Goal: Transaction & Acquisition: Purchase product/service

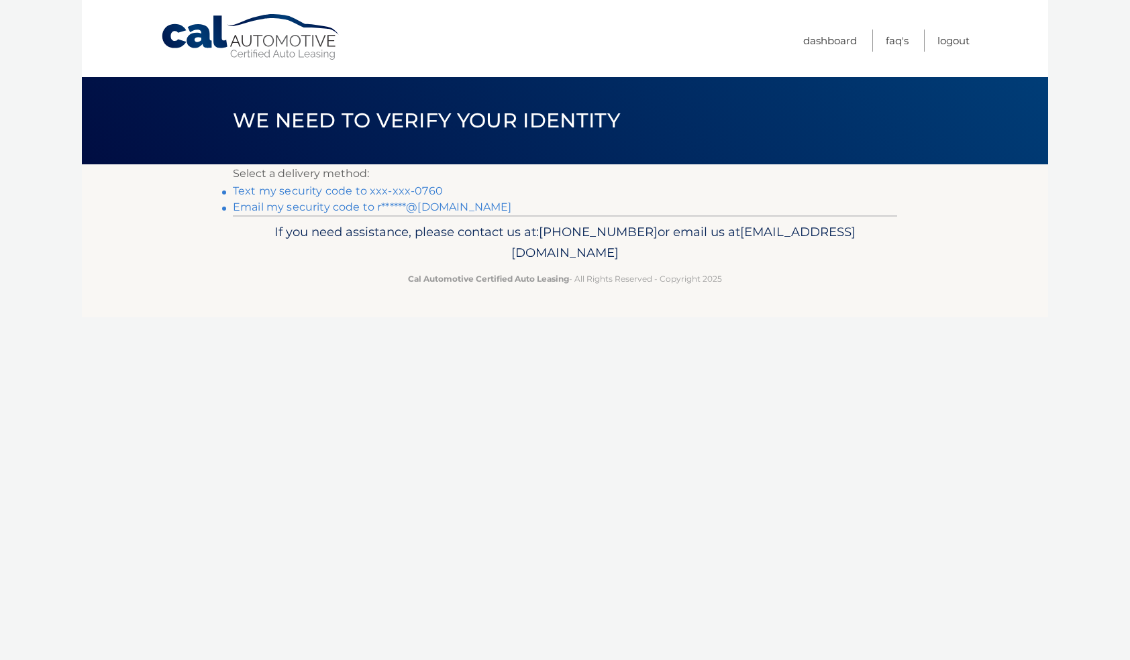
click at [294, 188] on link "Text my security code to xxx-xxx-0760" at bounding box center [338, 191] width 210 height 13
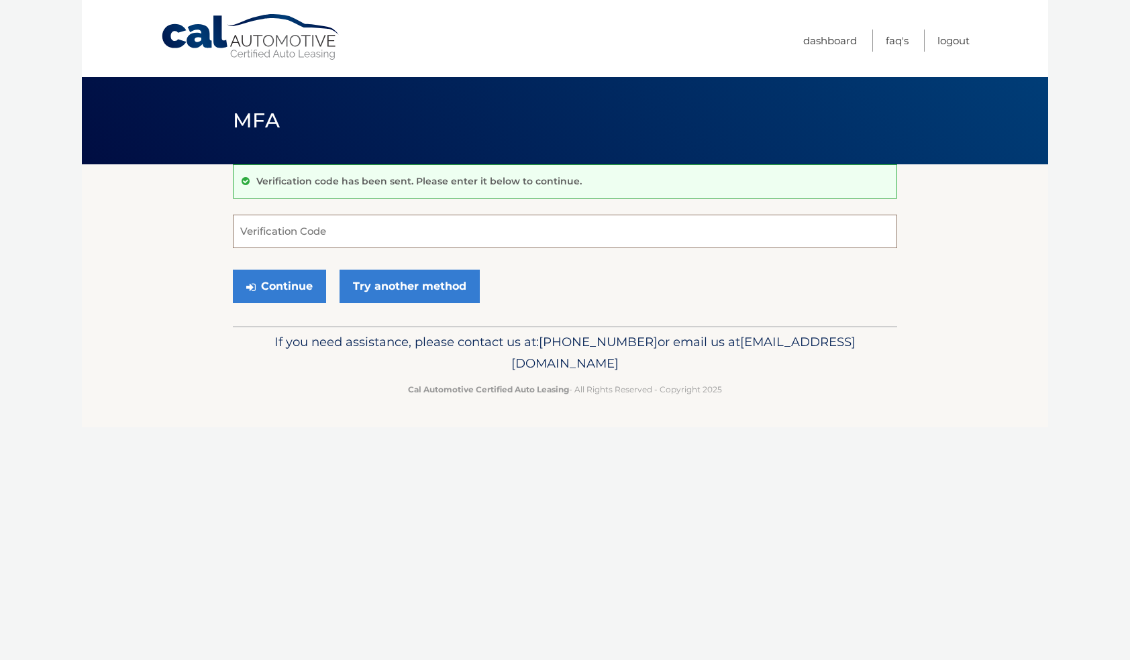
click at [290, 228] on input "Verification Code" at bounding box center [565, 232] width 664 height 34
type input "761535"
click at [279, 286] on button "Continue" at bounding box center [279, 287] width 93 height 34
click at [280, 286] on button "Continue" at bounding box center [279, 287] width 93 height 34
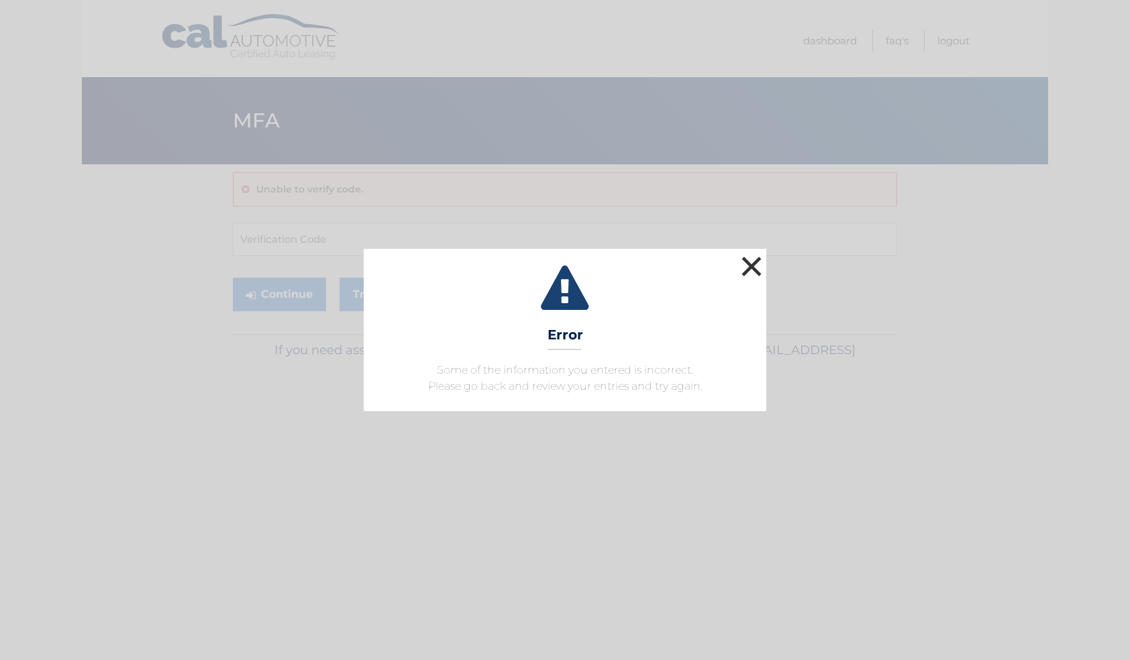
click at [751, 264] on button "×" at bounding box center [751, 266] width 27 height 27
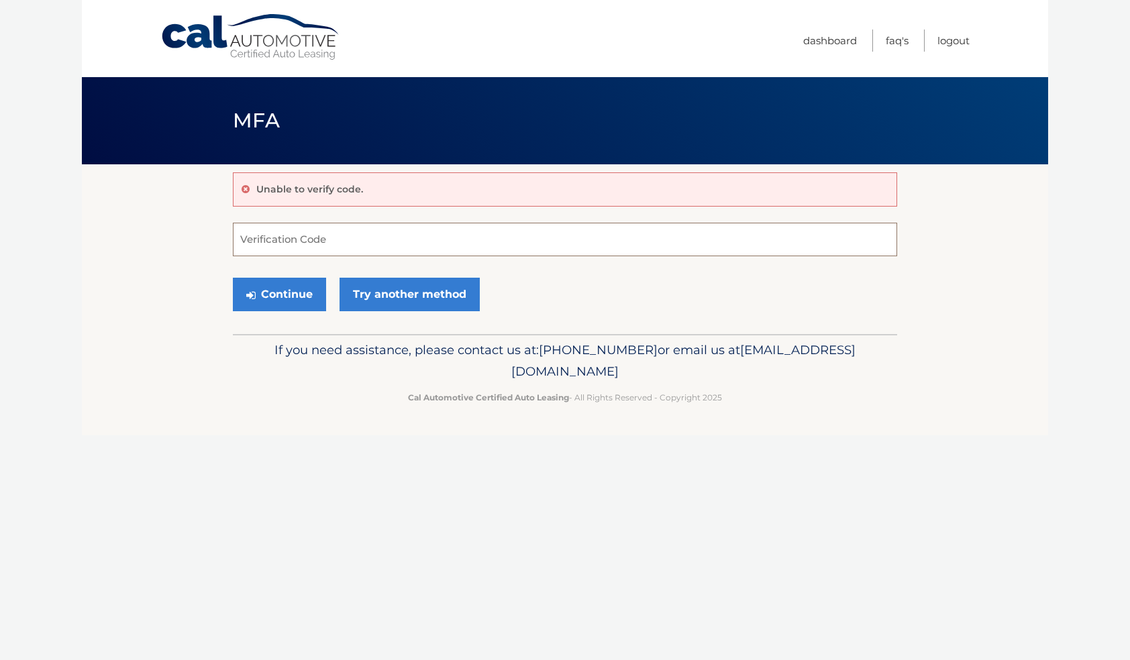
click at [284, 240] on input "Verification Code" at bounding box center [565, 240] width 664 height 34
click at [401, 291] on link "Try another method" at bounding box center [409, 295] width 140 height 34
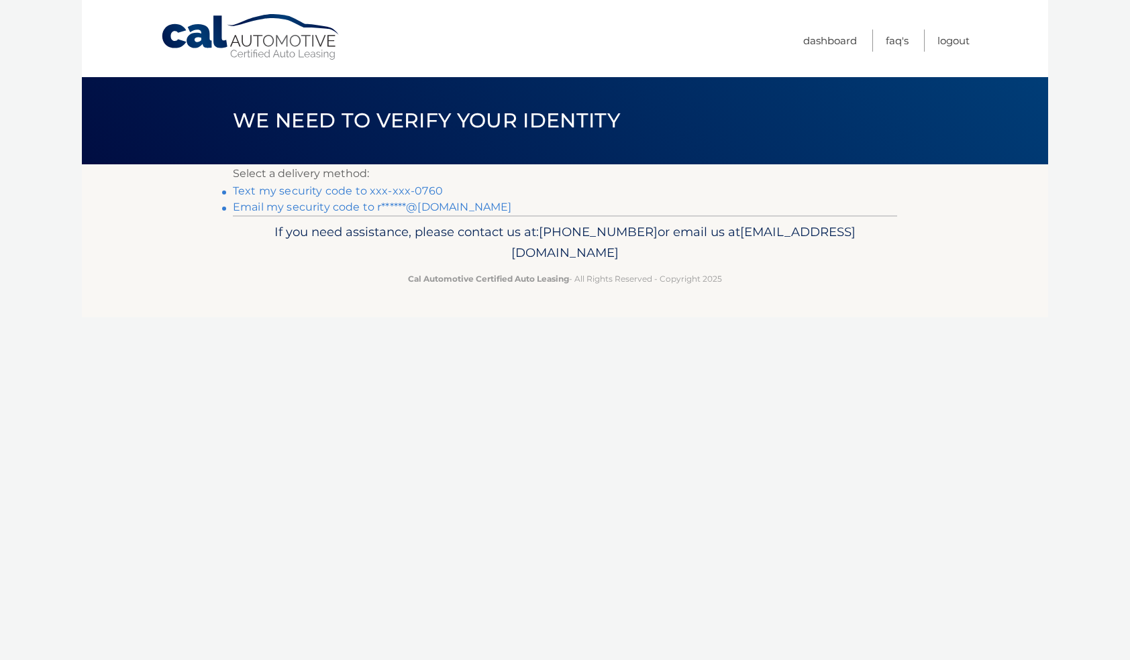
click at [201, 35] on link "Cal Automotive" at bounding box center [250, 37] width 181 height 48
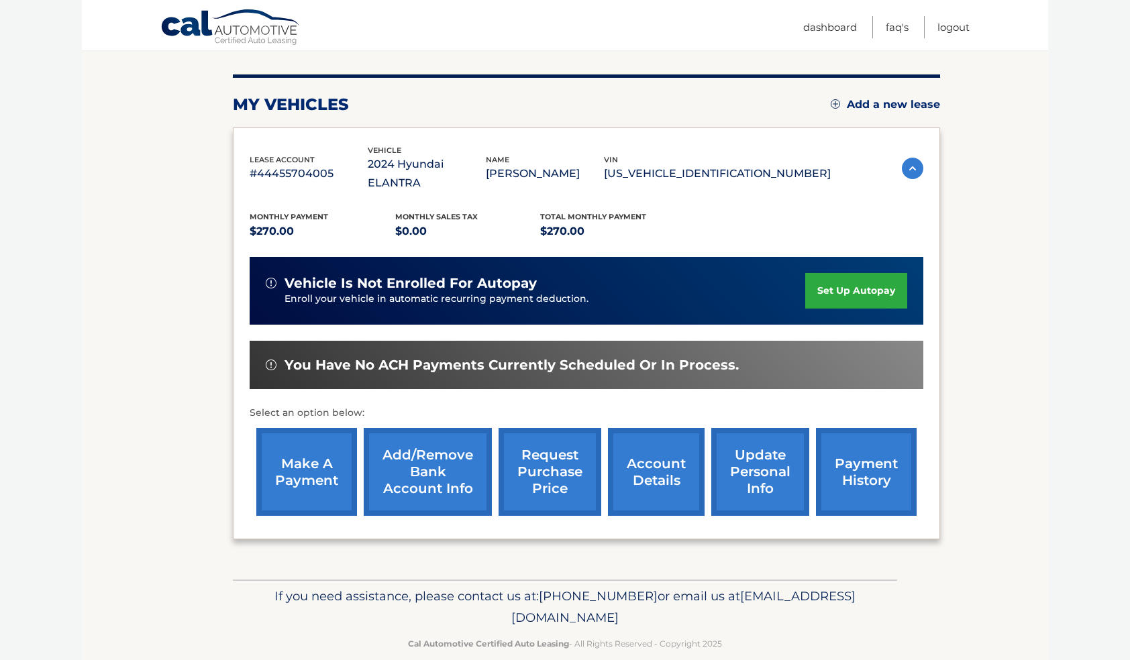
scroll to position [150, 0]
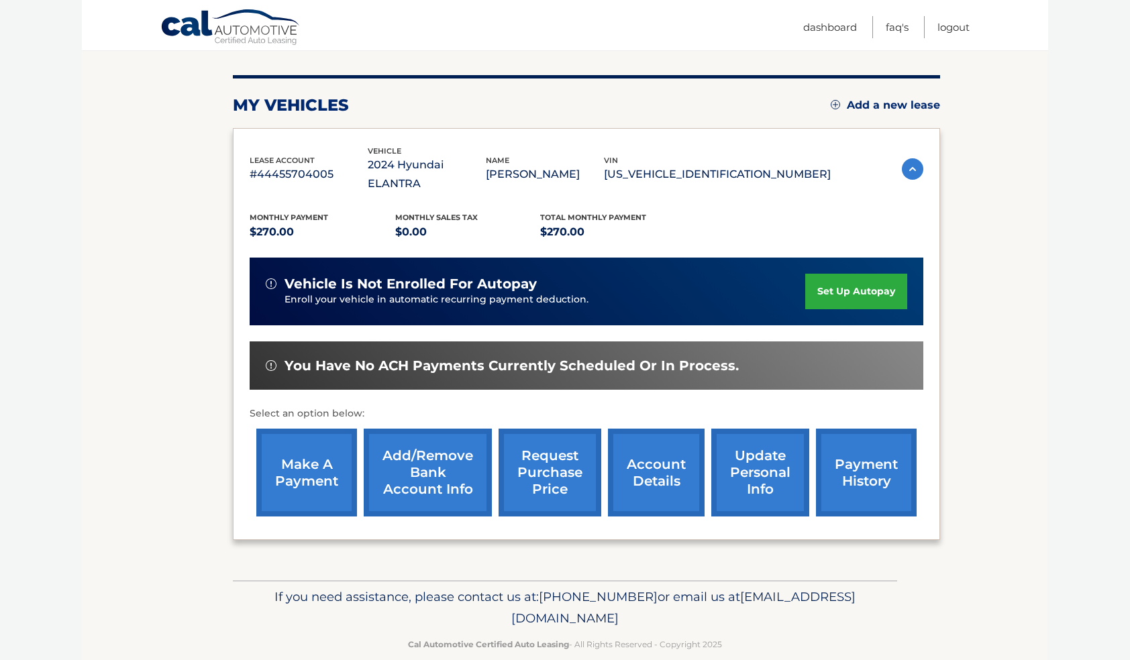
click at [870, 459] on link "payment history" at bounding box center [866, 473] width 101 height 88
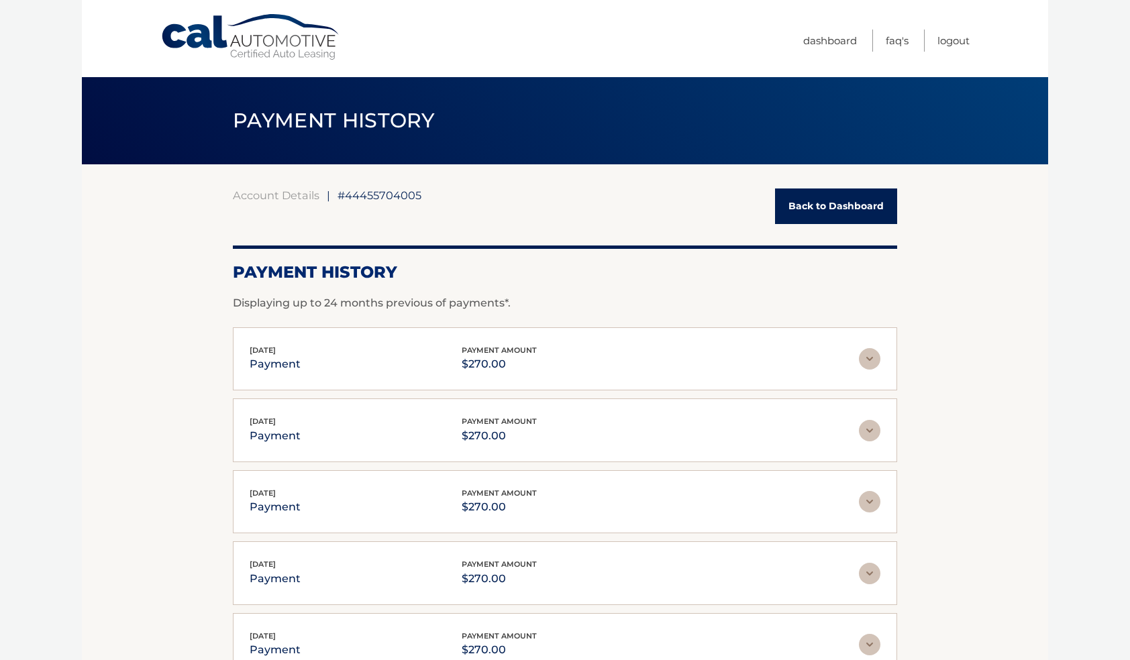
click at [848, 205] on link "Back to Dashboard" at bounding box center [836, 207] width 122 height 36
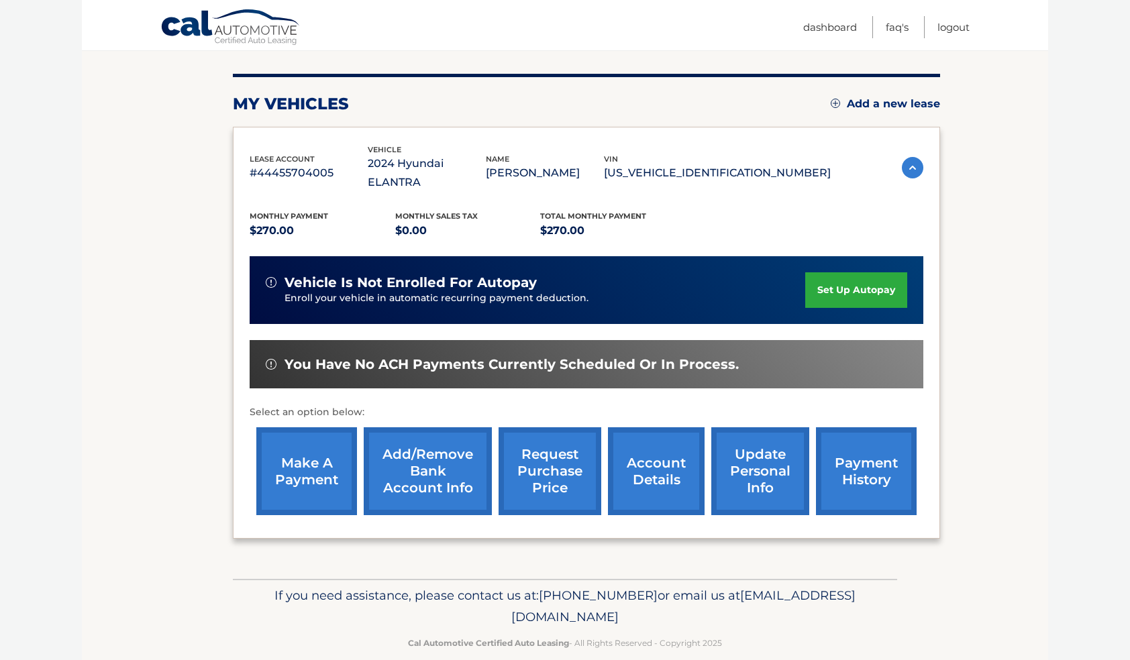
scroll to position [150, 0]
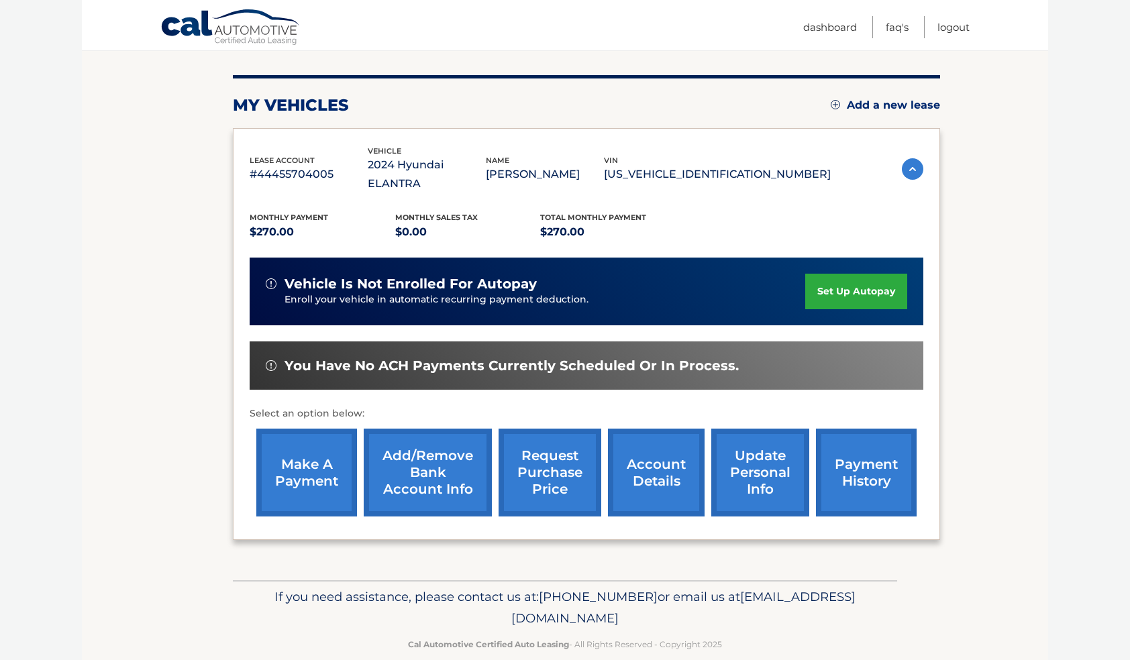
click at [313, 452] on link "make a payment" at bounding box center [306, 473] width 101 height 88
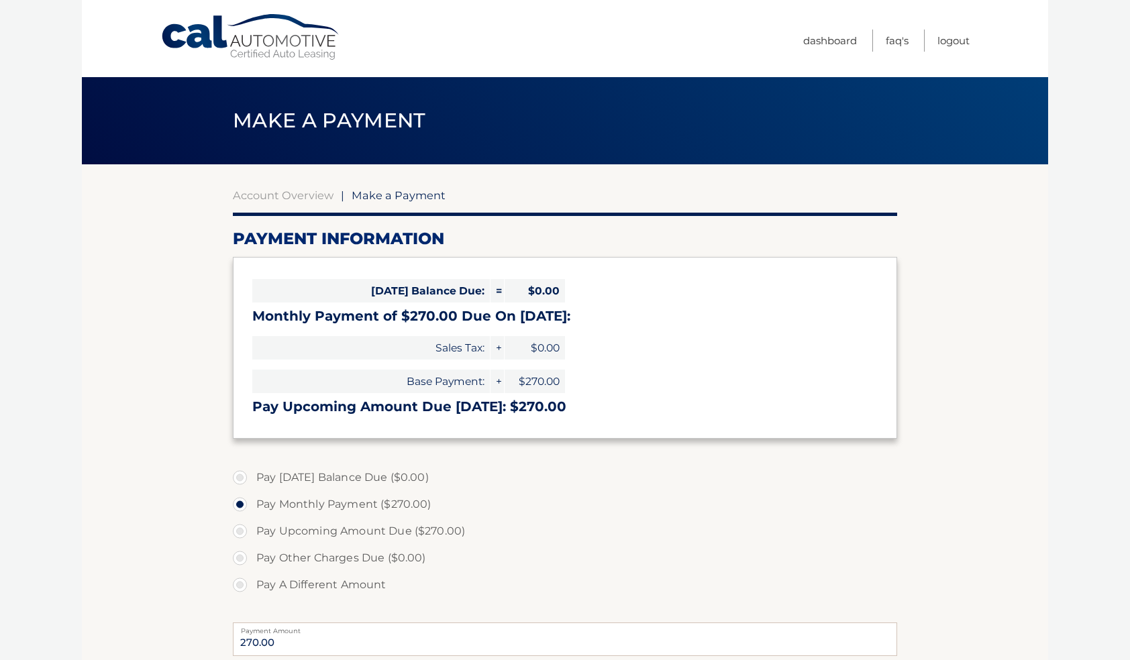
select select "ZDYwZjhiM2UtYjczMy00NWRhLWExODMtM2Y1ZTYzNjg2MzJm"
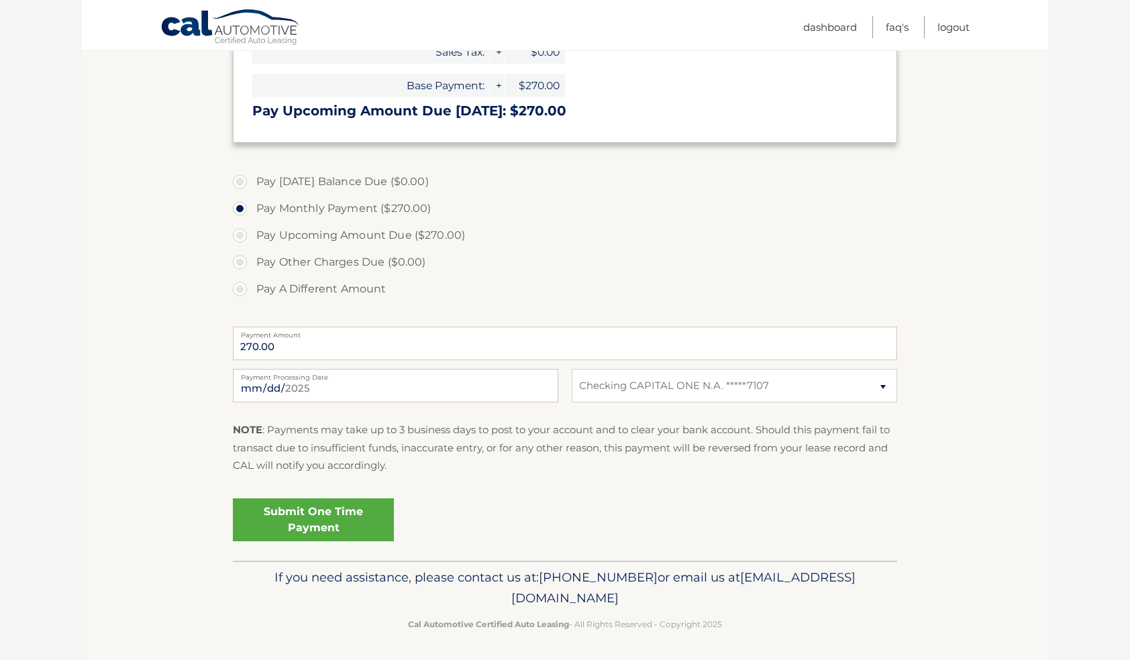
scroll to position [295, 0]
click at [240, 236] on label "Pay Upcoming Amount Due ($270.00)" at bounding box center [565, 236] width 664 height 27
click at [240, 236] on input "Pay Upcoming Amount Due ($270.00)" at bounding box center [244, 233] width 13 height 21
radio input "true"
click at [290, 390] on input "2025-08-27" at bounding box center [395, 387] width 325 height 34
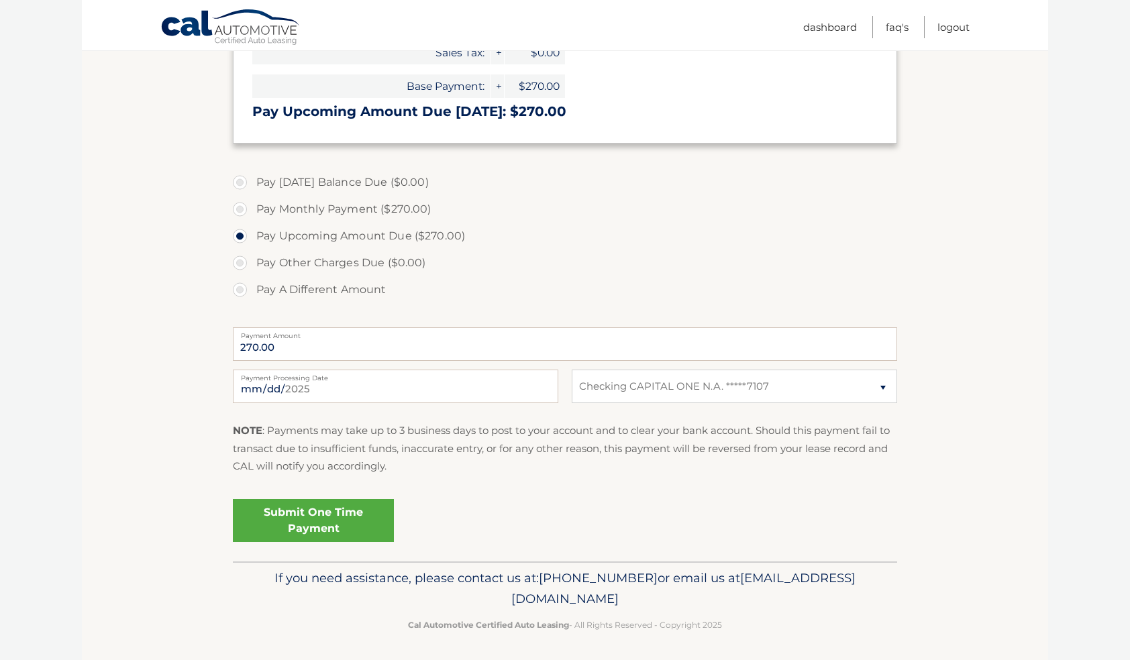
click at [176, 437] on section "Account Overview | Make a Payment Payment Information Today's Balance Due: = $0…" at bounding box center [565, 215] width 966 height 692
click at [266, 388] on input "2025-09-27" at bounding box center [395, 387] width 325 height 34
click at [310, 397] on input "2025-09-27" at bounding box center [395, 388] width 325 height 34
type input "2025-09-25"
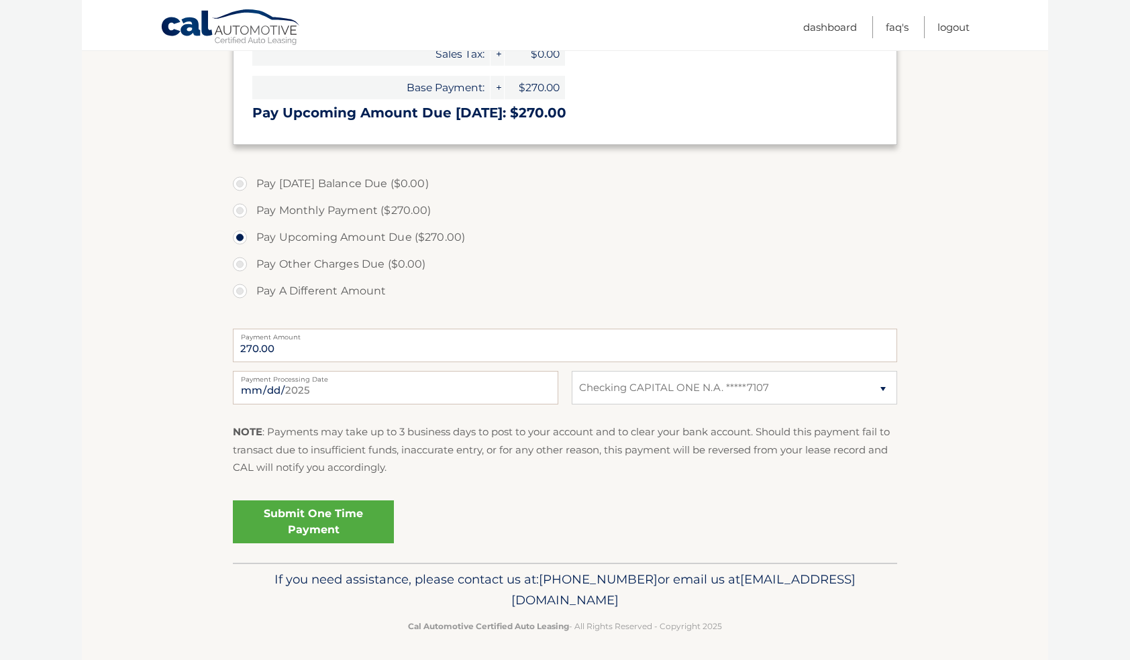
click at [166, 460] on section "Account Overview | Make a Payment Payment Information Today's Balance Due: = $0…" at bounding box center [565, 217] width 966 height 692
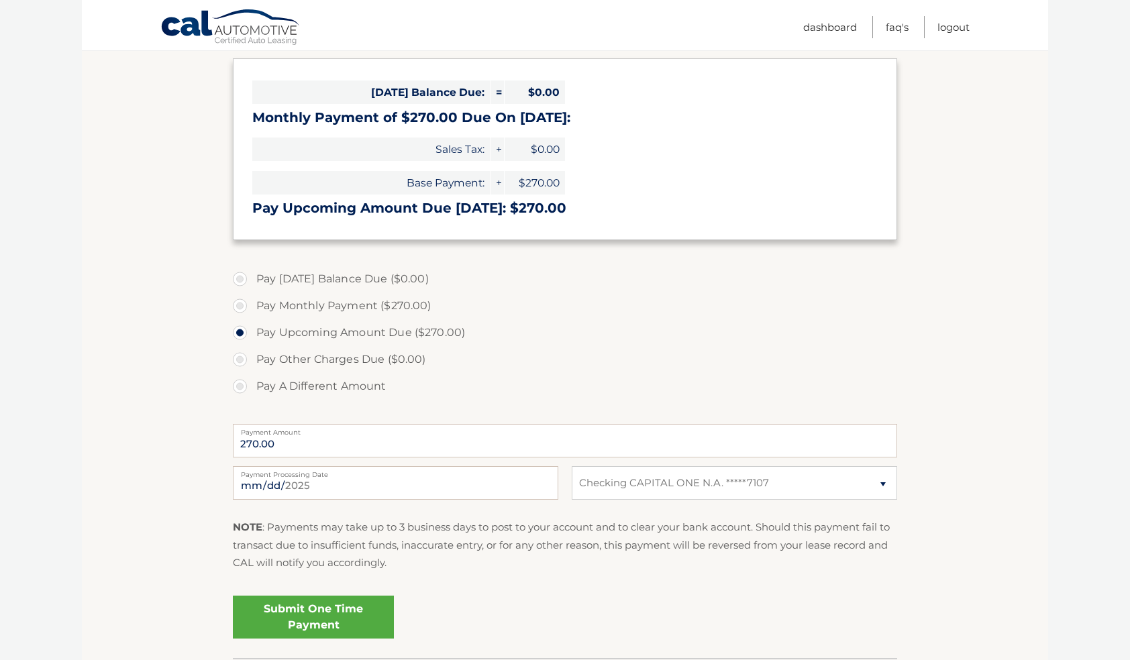
scroll to position [107, 0]
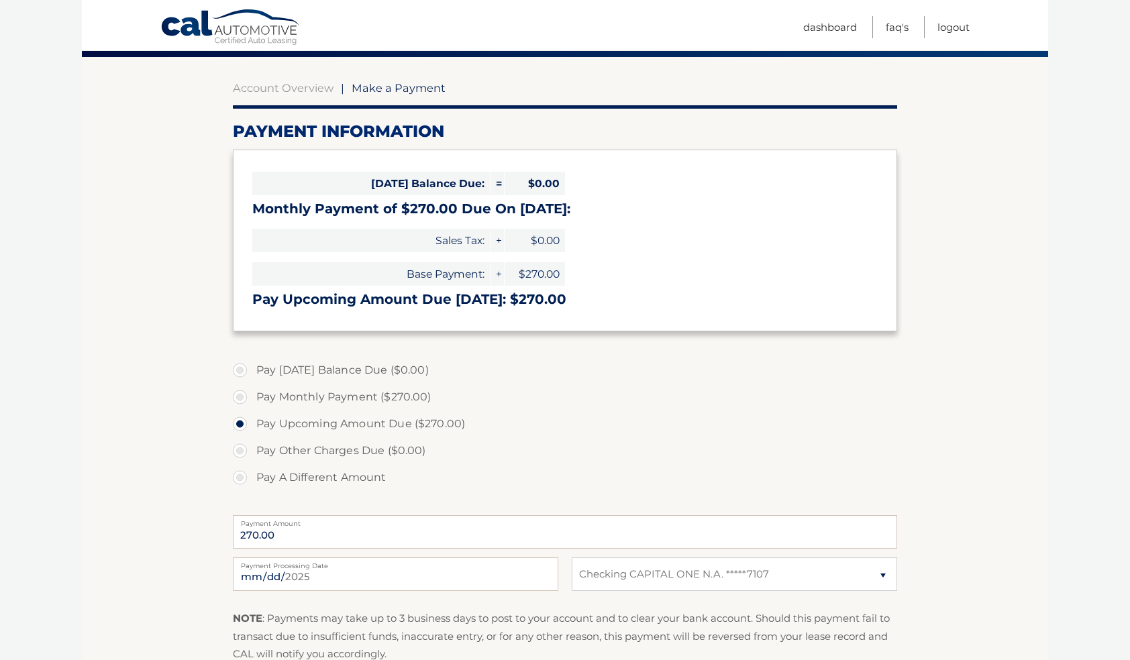
click at [241, 397] on label "Pay Monthly Payment ($270.00)" at bounding box center [565, 397] width 664 height 27
click at [241, 397] on input "Pay Monthly Payment ($270.00)" at bounding box center [244, 394] width 13 height 21
radio input "true"
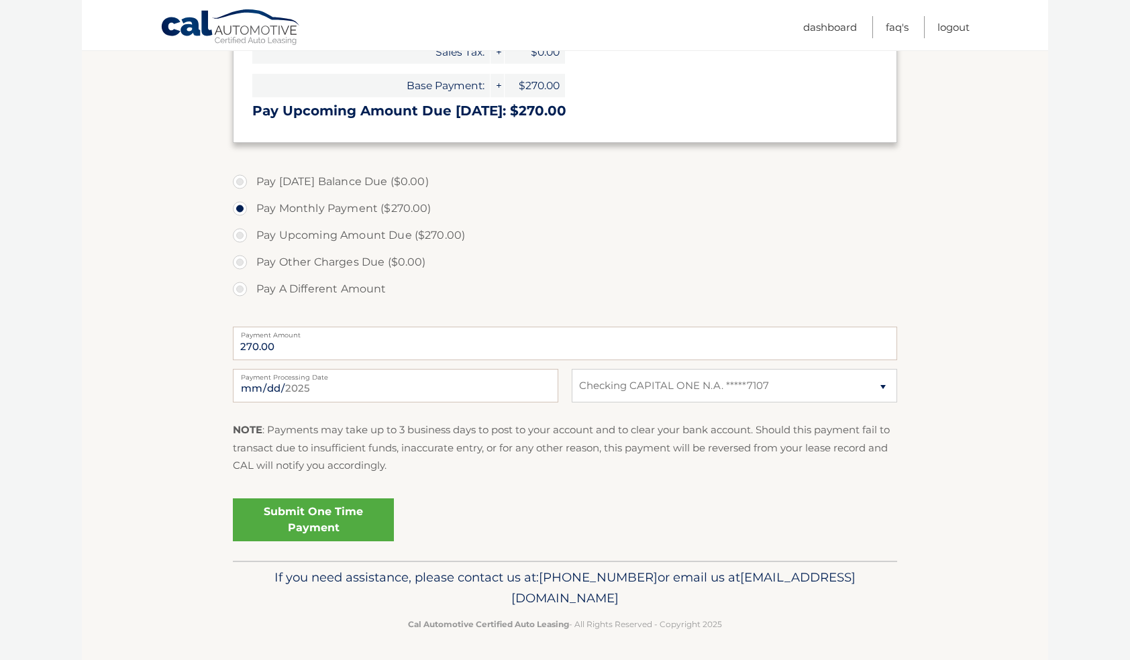
scroll to position [295, 0]
click at [313, 515] on link "Submit One Time Payment" at bounding box center [313, 520] width 161 height 43
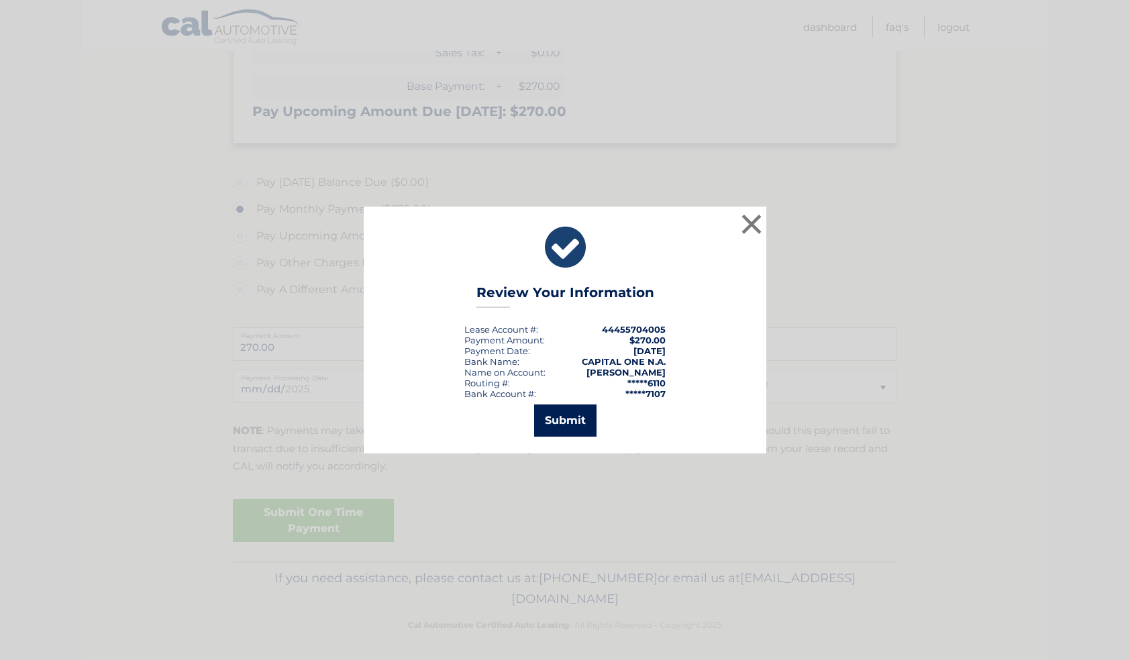
click at [560, 420] on button "Submit" at bounding box center [565, 421] width 62 height 32
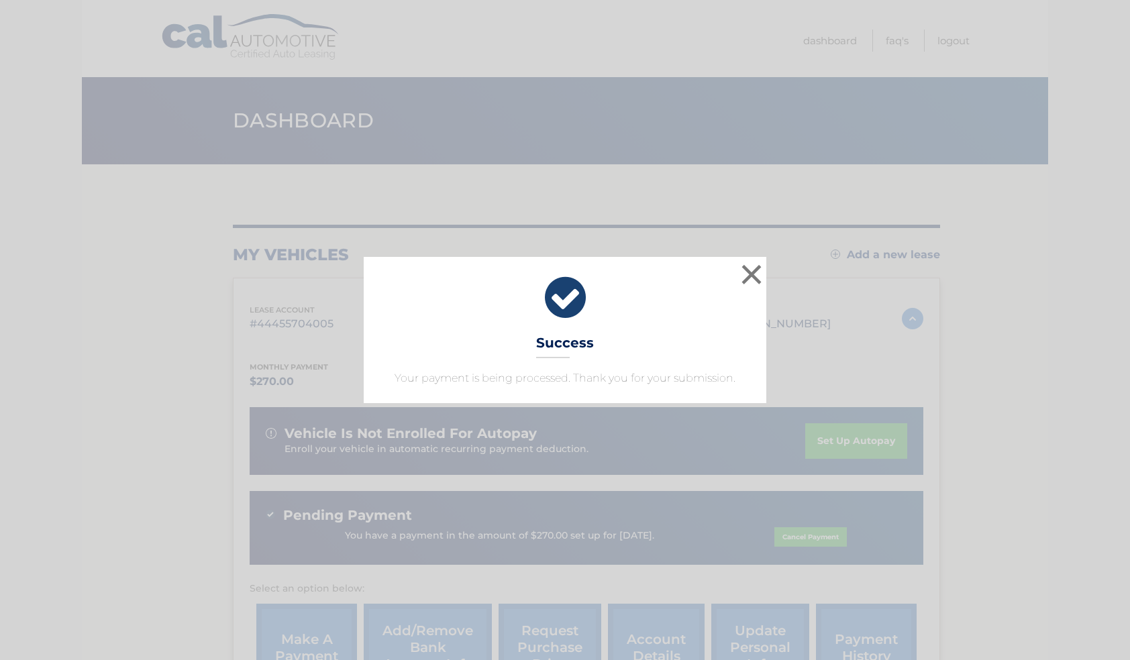
click at [747, 269] on button "×" at bounding box center [751, 274] width 27 height 27
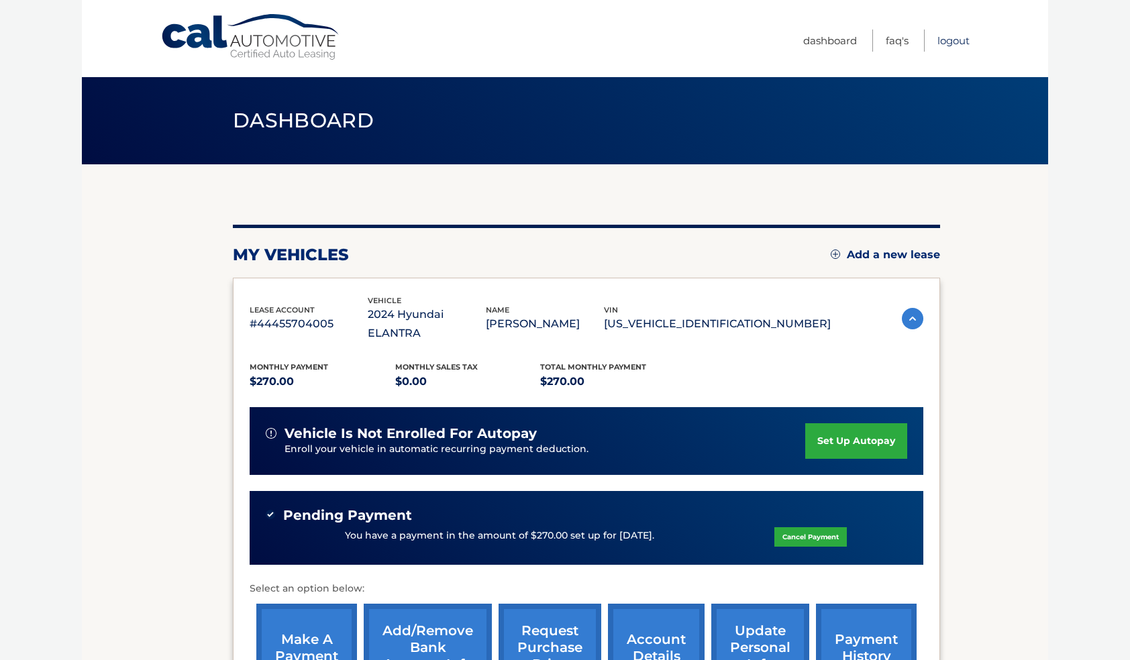
click at [955, 42] on link "Logout" at bounding box center [953, 41] width 32 height 22
